Goal: Navigation & Orientation: Find specific page/section

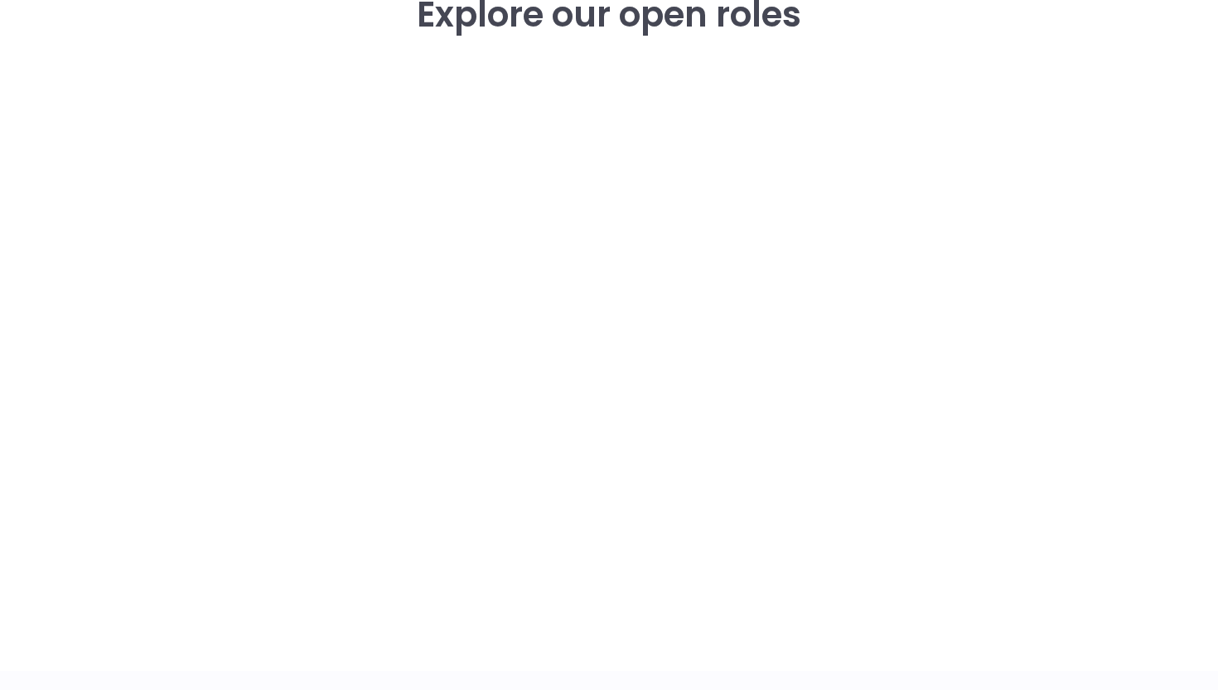
scroll to position [2414, 0]
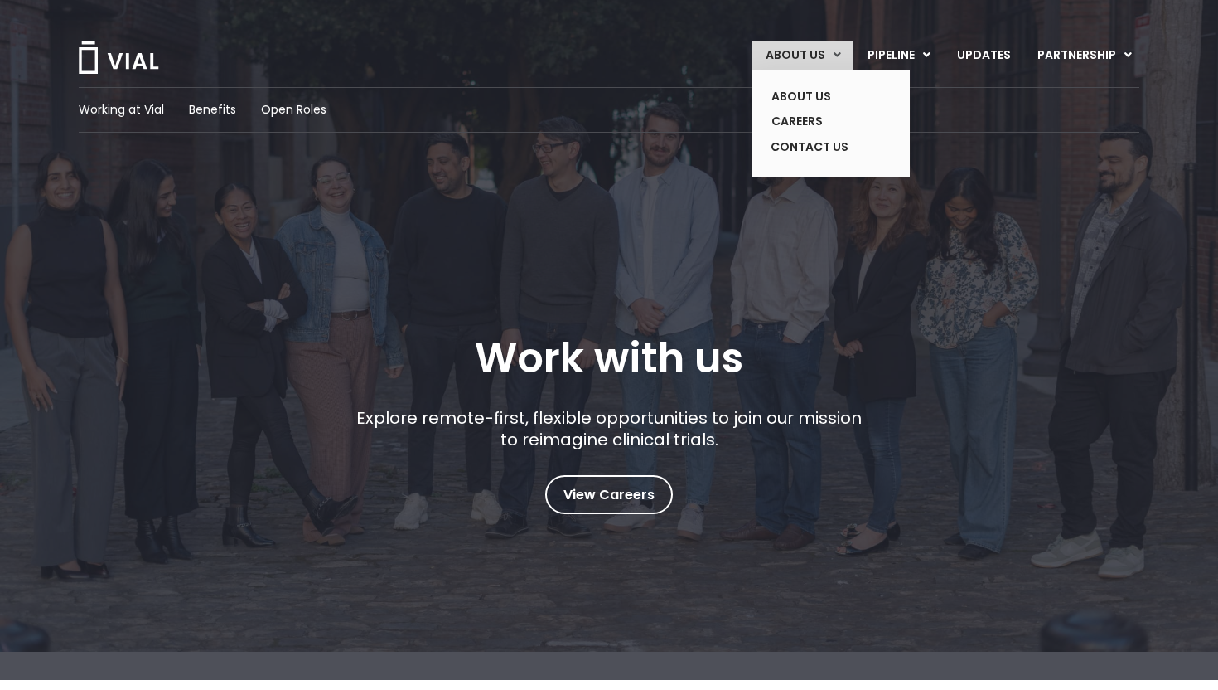
click at [826, 46] on link "ABOUT US" at bounding box center [803, 55] width 101 height 28
click at [816, 89] on link "ABOUT US" at bounding box center [818, 97] width 121 height 26
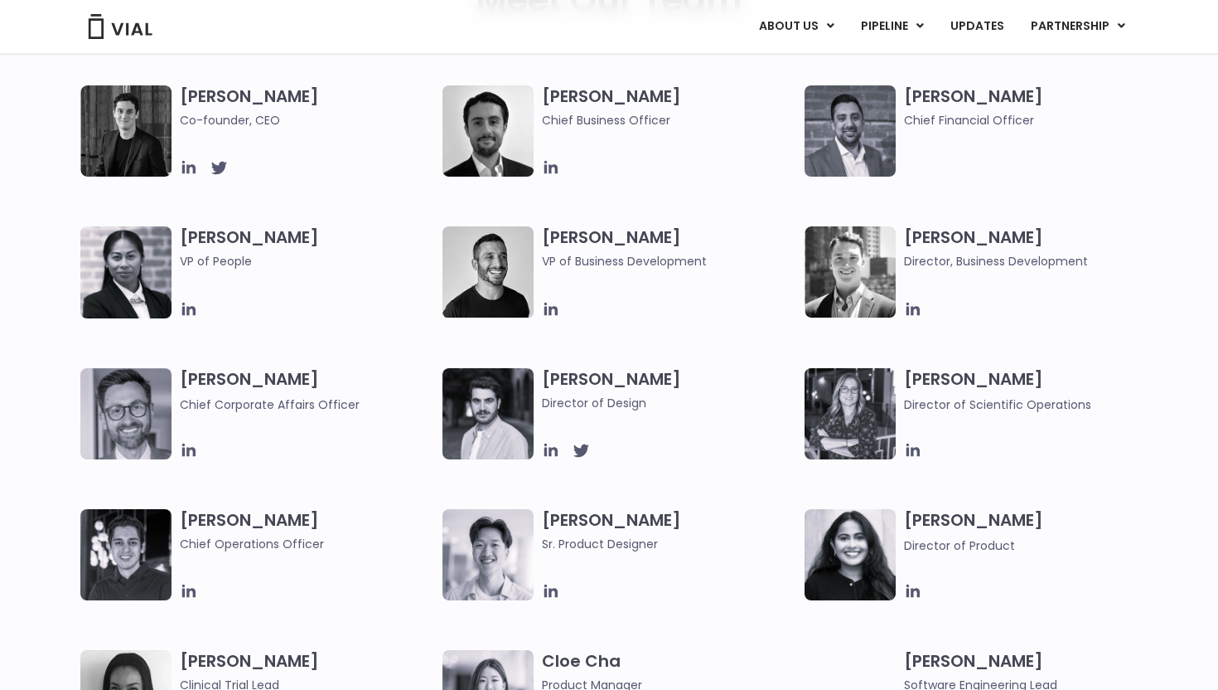
scroll to position [814, 0]
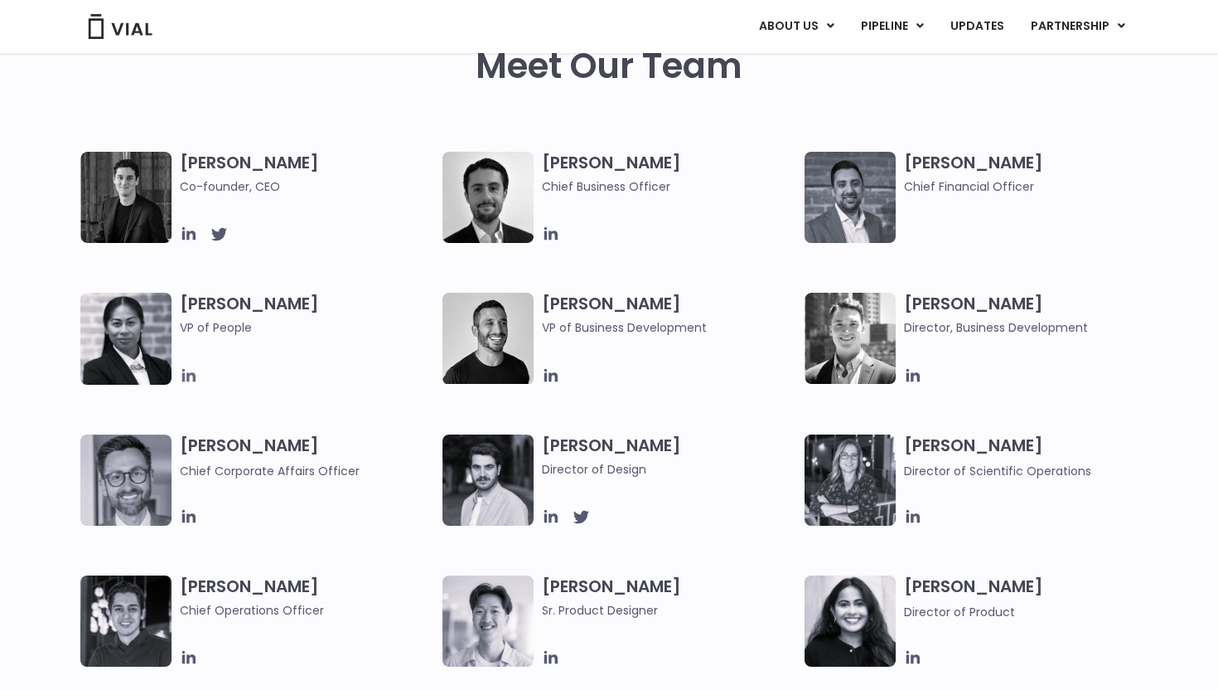
click at [187, 374] on icon at bounding box center [188, 375] width 13 height 13
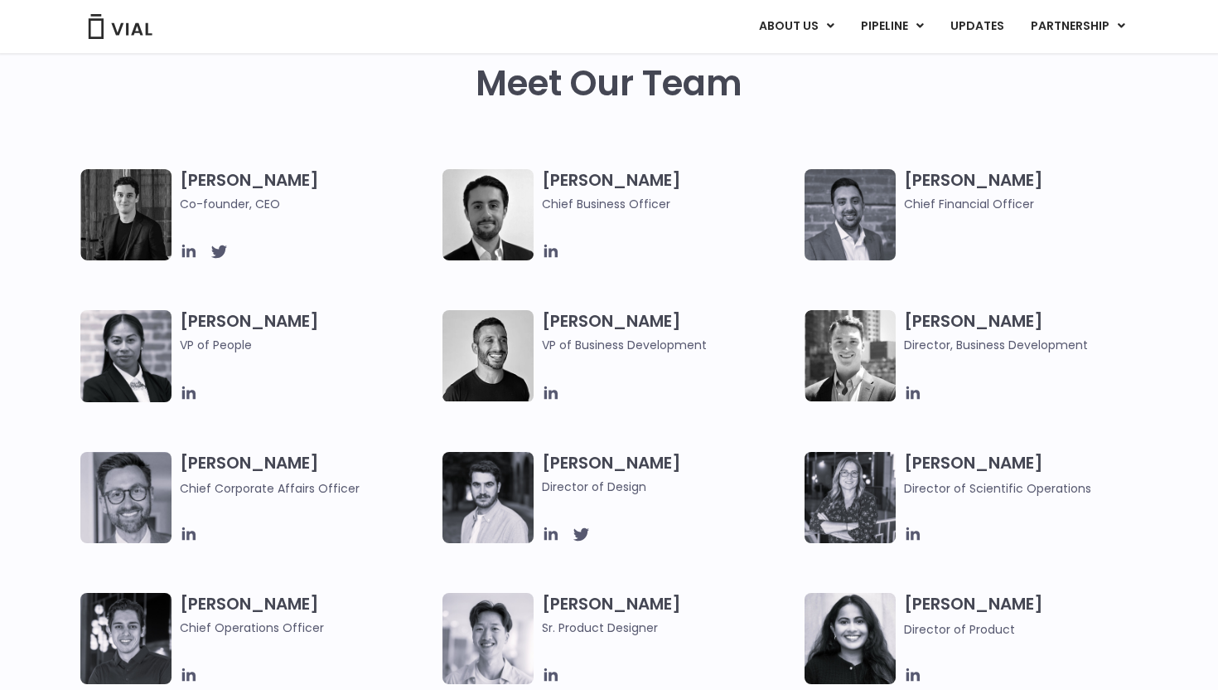
scroll to position [2346, 0]
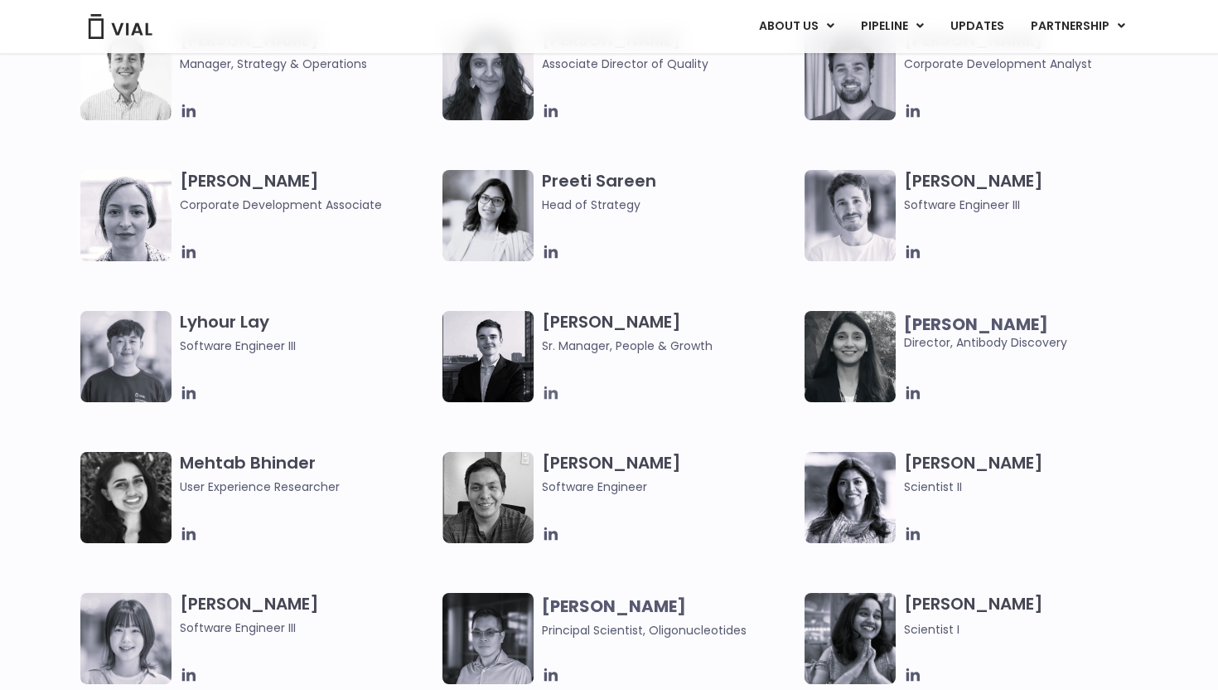
click at [546, 397] on icon at bounding box center [551, 392] width 13 height 13
